Goal: Navigation & Orientation: Find specific page/section

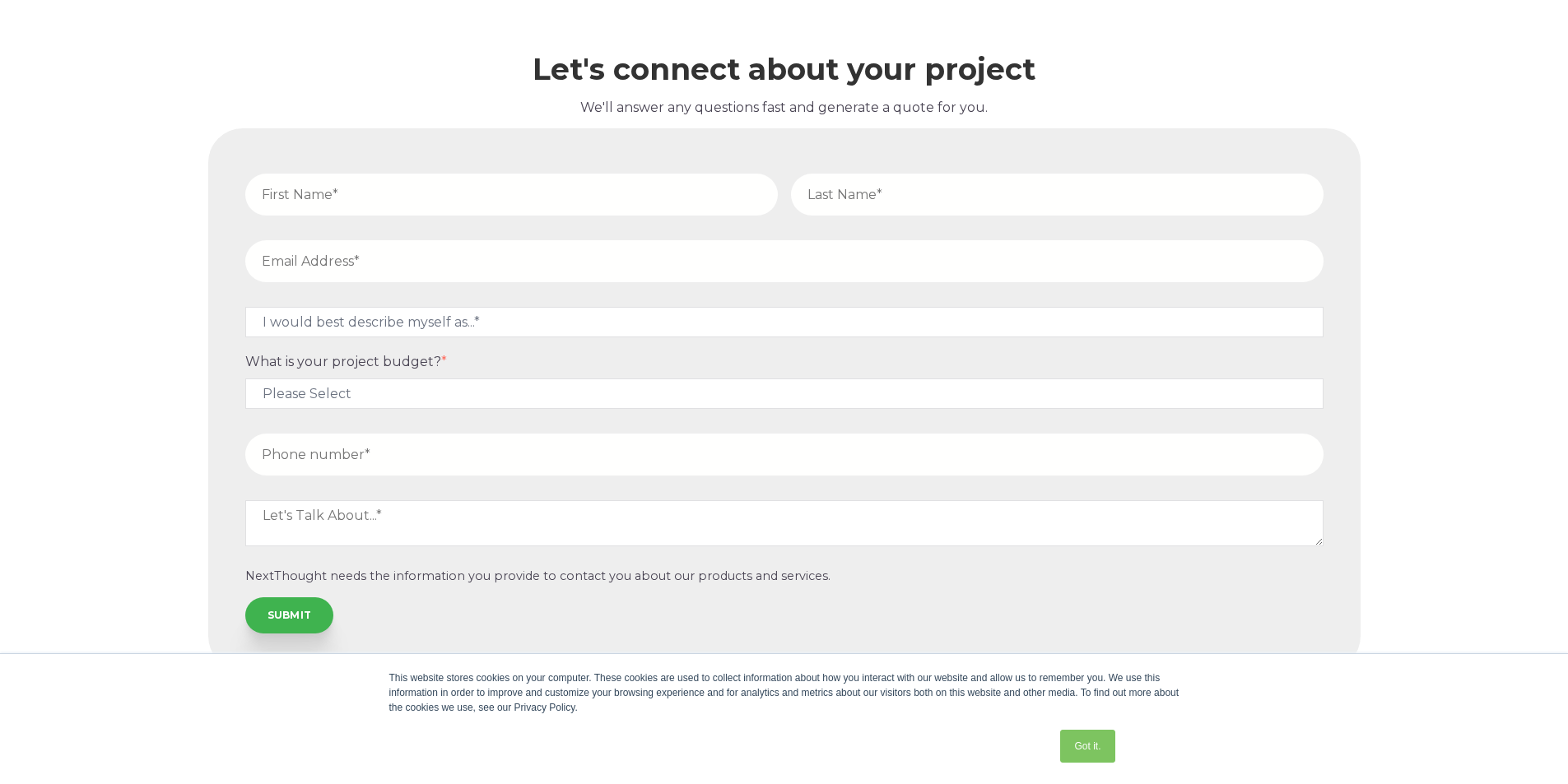
scroll to position [6714, 0]
click at [1100, 744] on link "Got it." at bounding box center [1087, 746] width 54 height 33
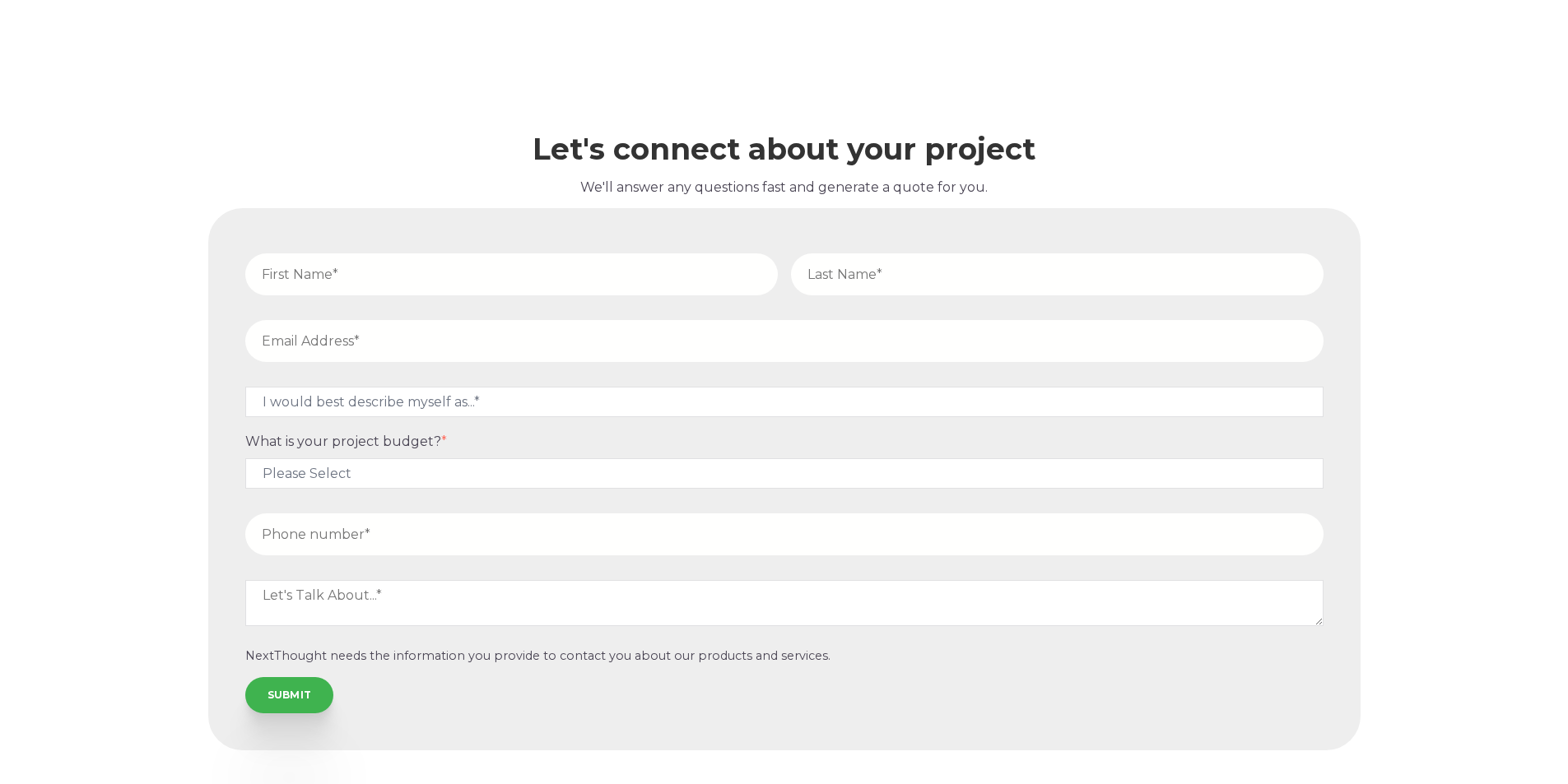
scroll to position [6550, 0]
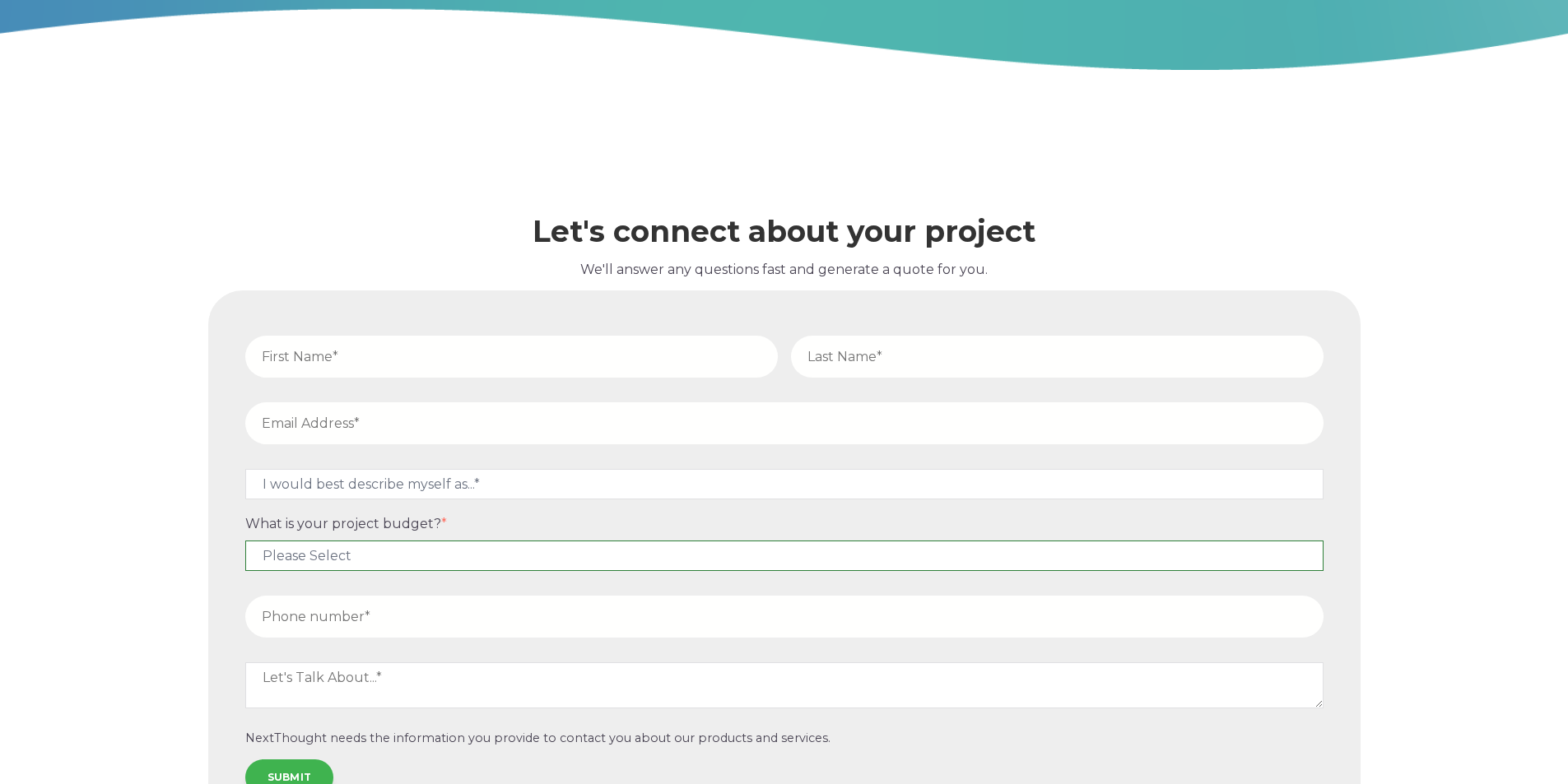
click at [511, 554] on select "Please Select $5,000 - $15,000 $15,000 - $25,000 $25,000 - $50,000 $50,000+" at bounding box center [784, 555] width 1078 height 31
click at [522, 521] on label "What is your project budget? *" at bounding box center [784, 523] width 1078 height 16
click at [522, 541] on select "Please Select $5,000 - $15,000 $15,000 - $25,000 $25,000 - $50,000 $50,000+" at bounding box center [784, 555] width 1078 height 31
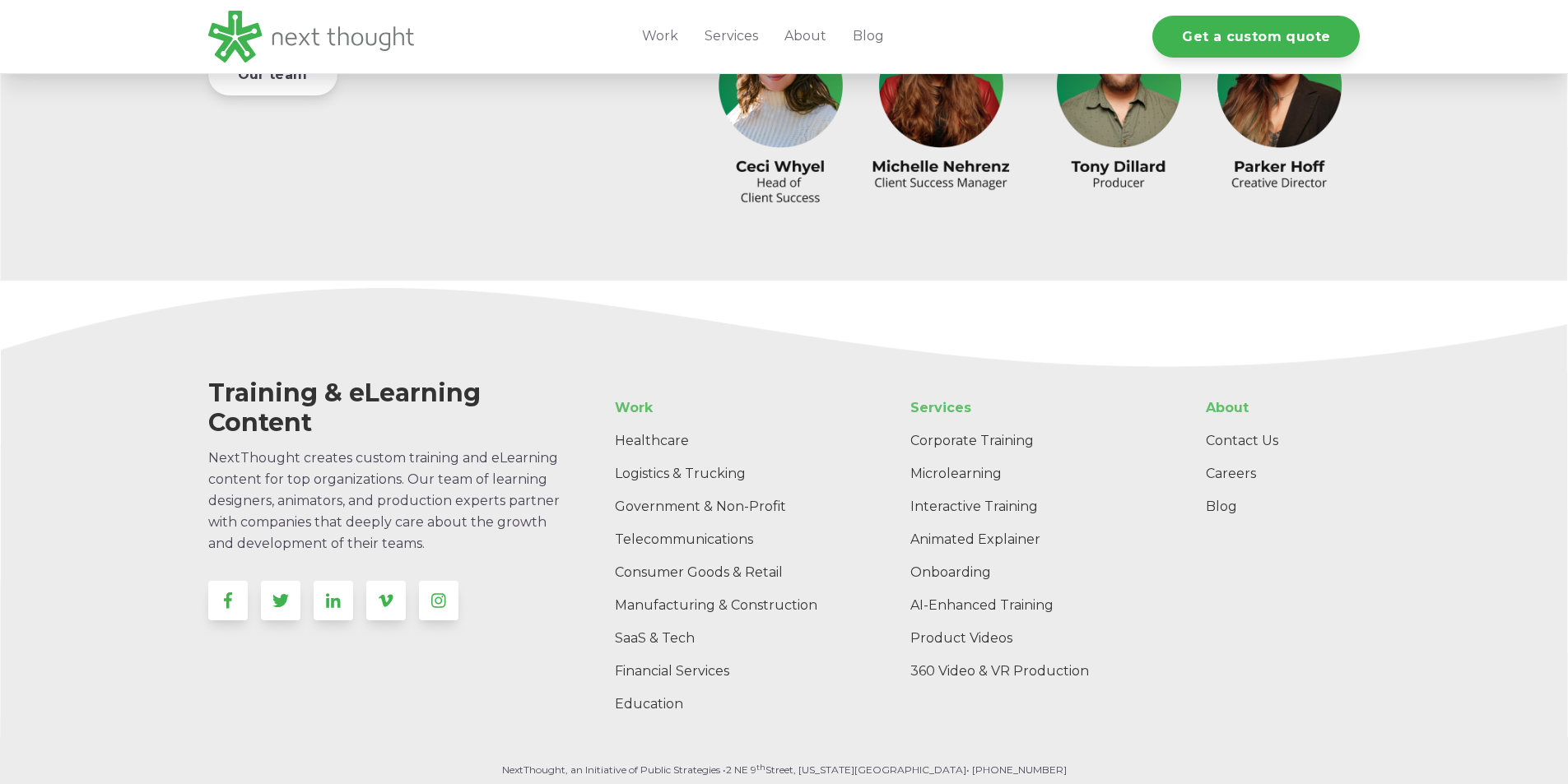
scroll to position [5220, 0]
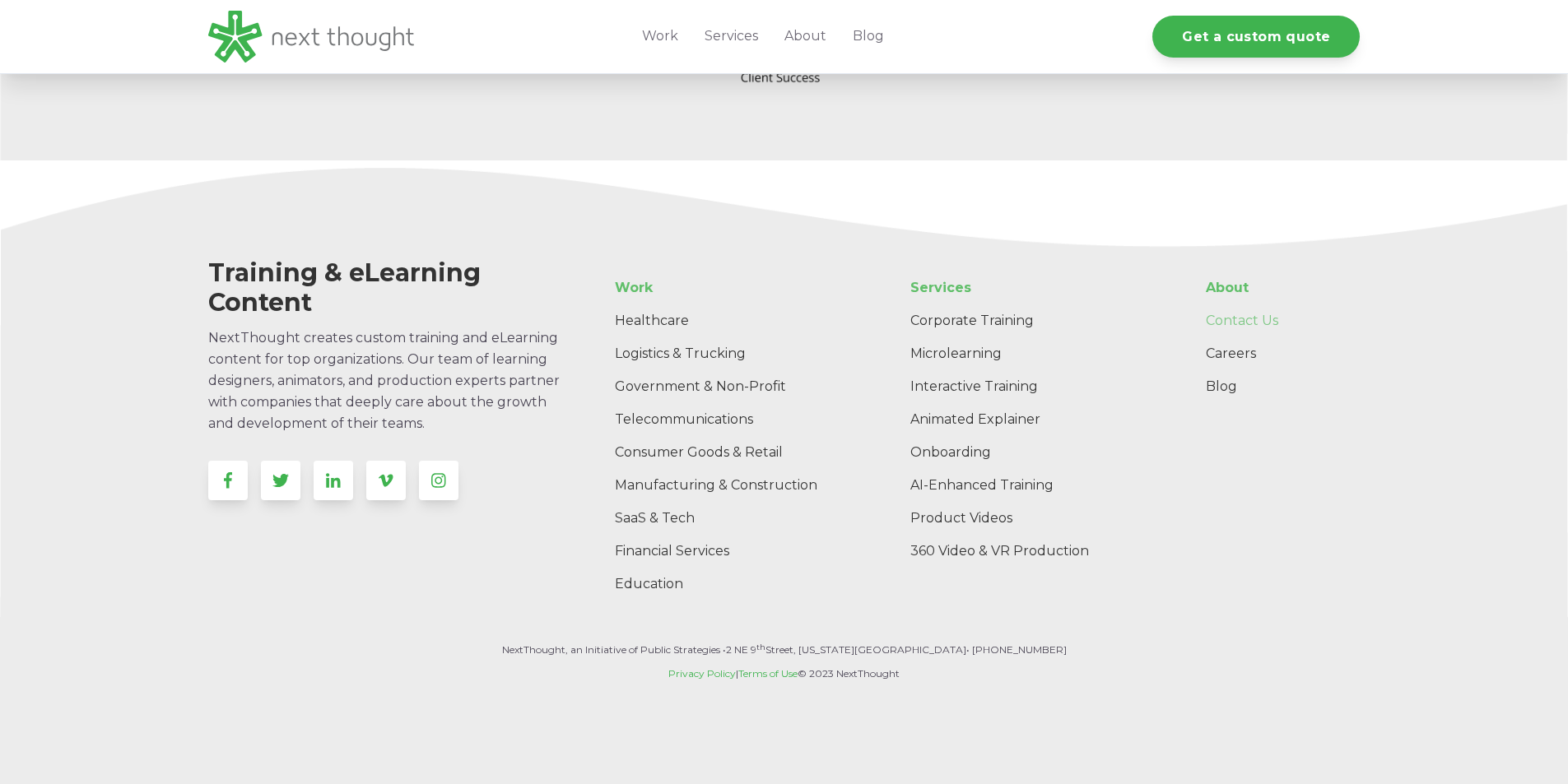
click at [1231, 320] on link "Contact Us" at bounding box center [1276, 320] width 167 height 33
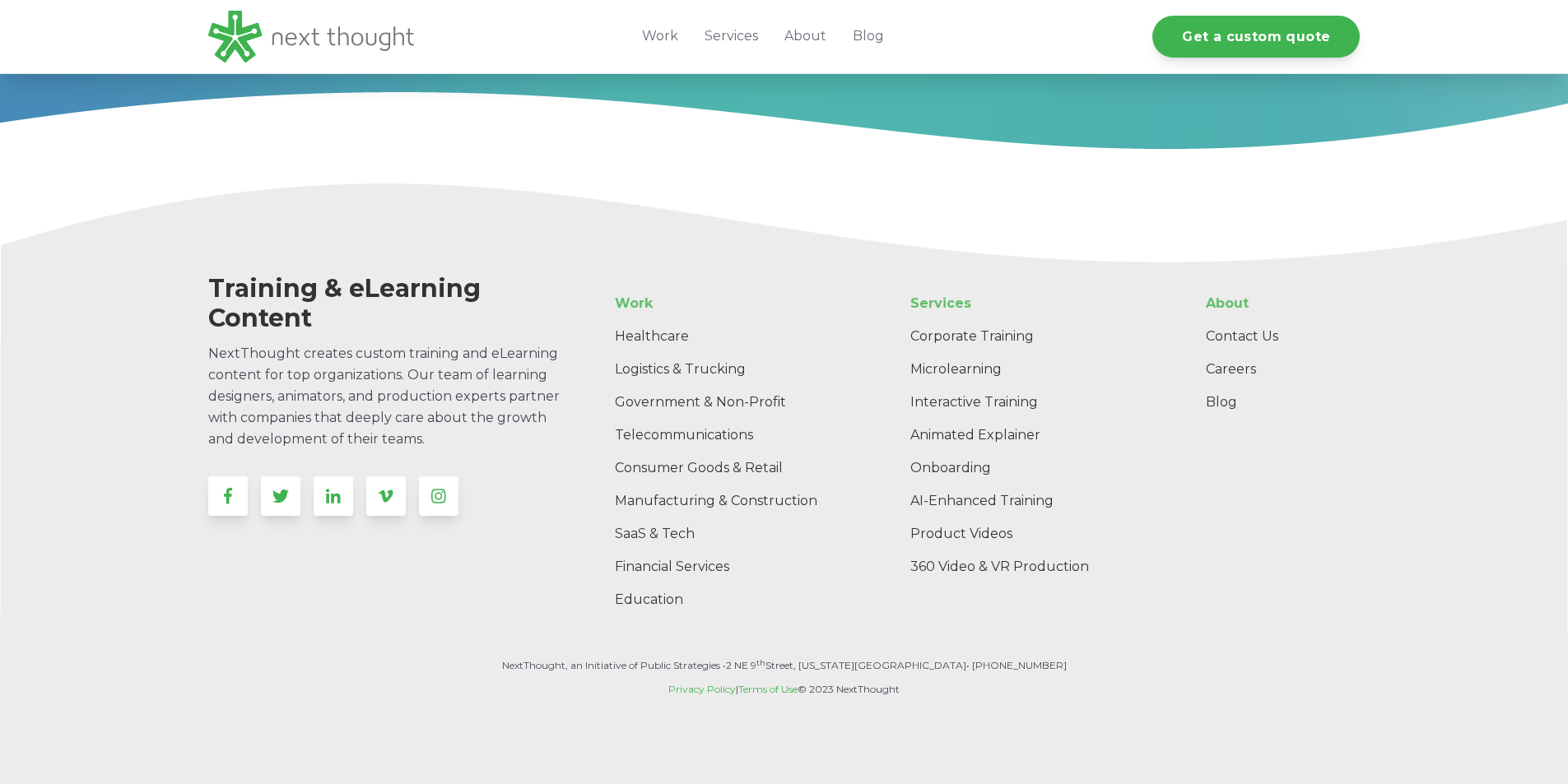
scroll to position [1773, 0]
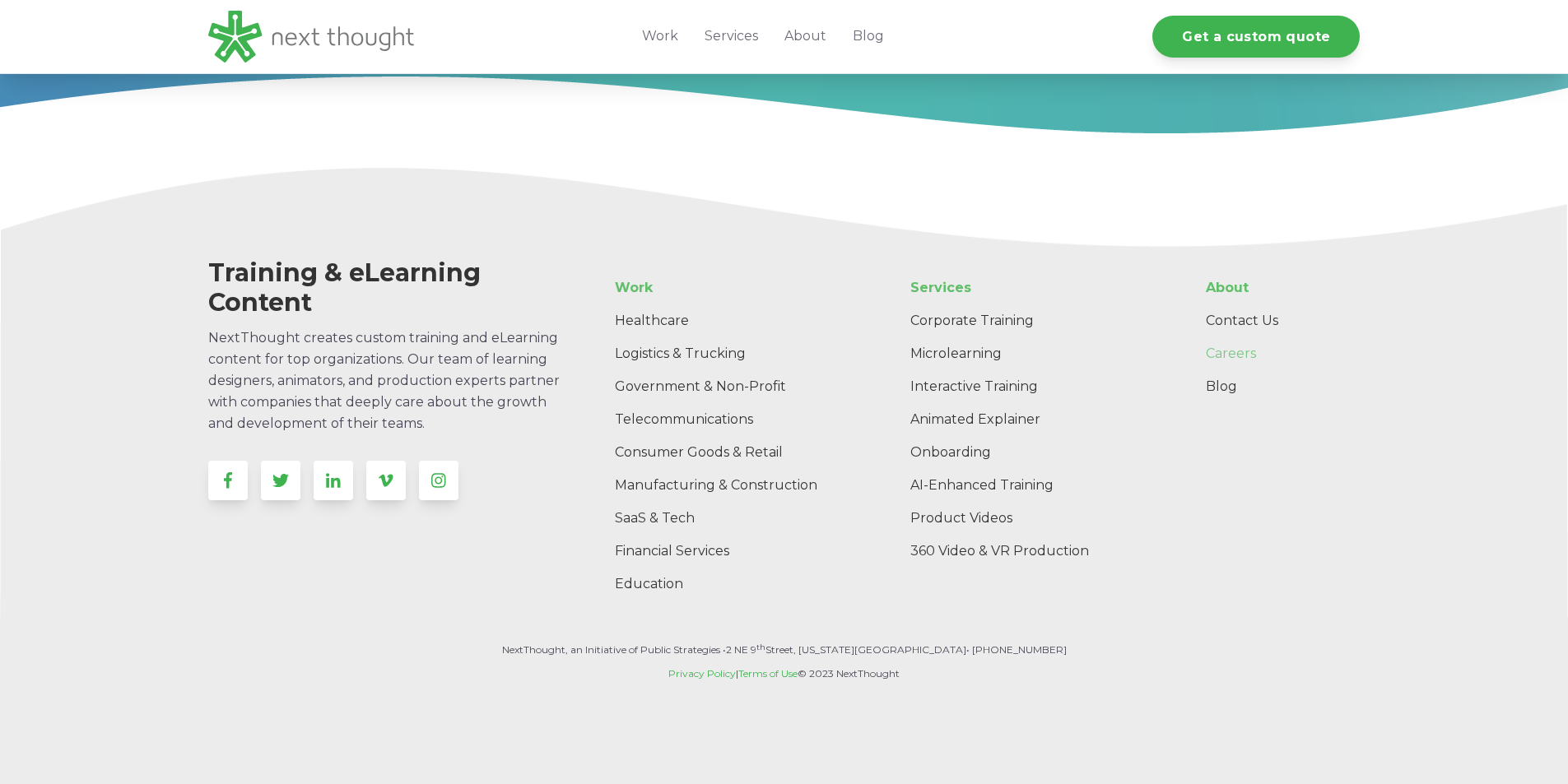
click at [1245, 353] on link "Careers" at bounding box center [1276, 353] width 167 height 33
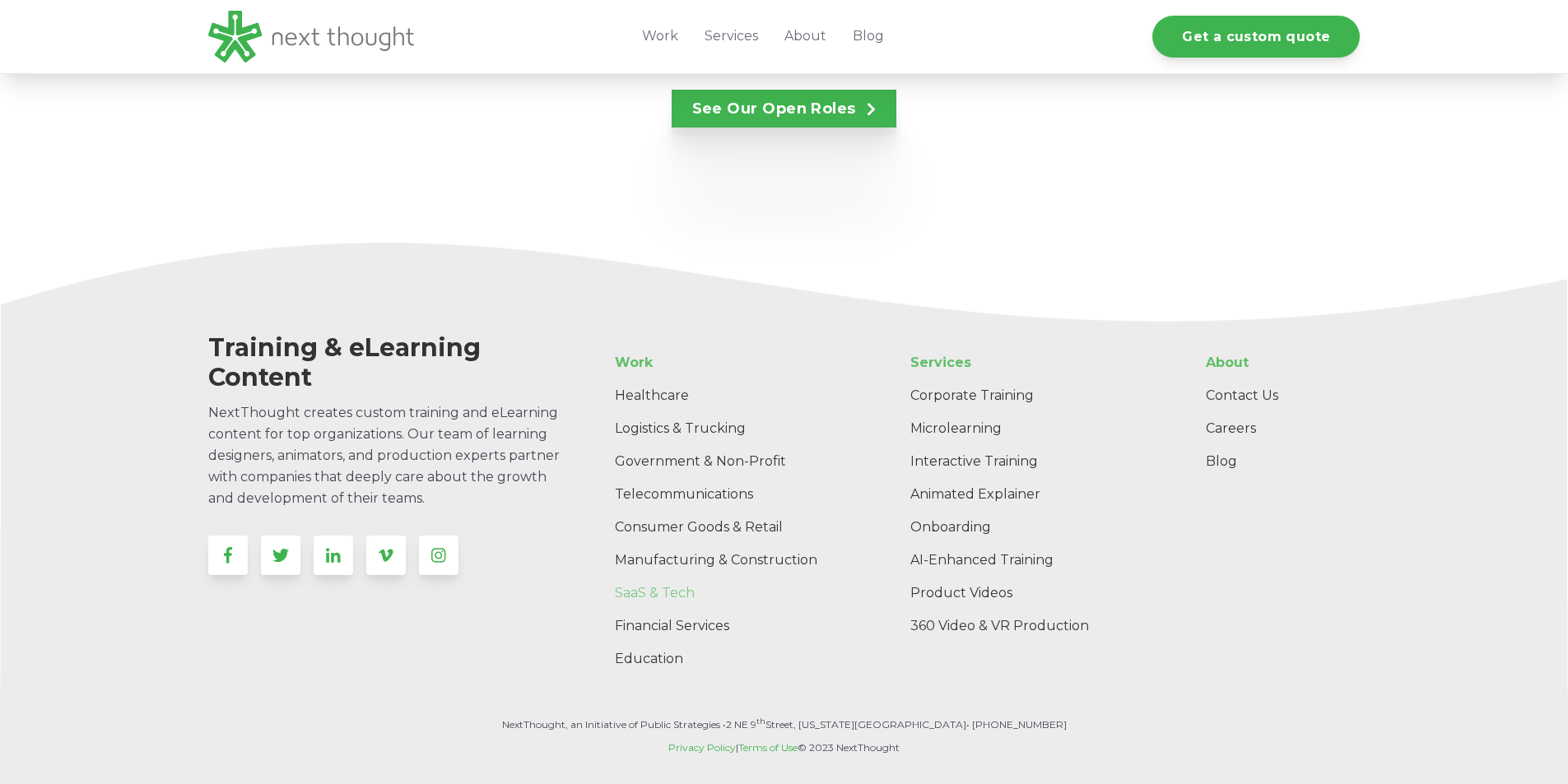
scroll to position [3238, 0]
